Goal: Communication & Community: Ask a question

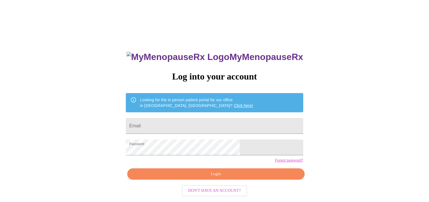
click at [202, 158] on form "Password" at bounding box center [214, 146] width 177 height 21
click at [193, 115] on form "Email" at bounding box center [214, 125] width 177 height 21
click at [172, 127] on input "Email" at bounding box center [214, 126] width 177 height 16
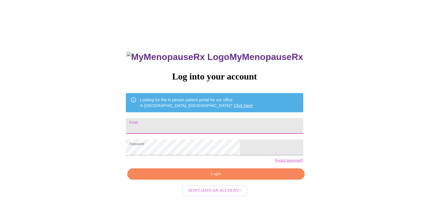
type input "[EMAIL_ADDRESS][DOMAIN_NAME]"
click at [206, 177] on span "Login" at bounding box center [216, 173] width 164 height 7
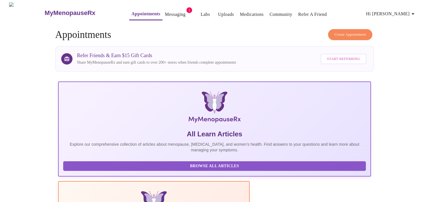
click at [169, 11] on link "Messaging" at bounding box center [175, 14] width 21 height 8
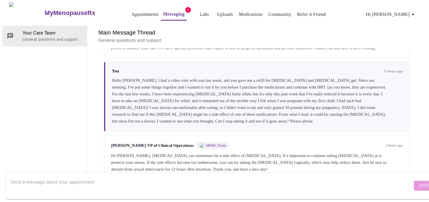
scroll to position [276, 0]
